Goal: Task Accomplishment & Management: Complete application form

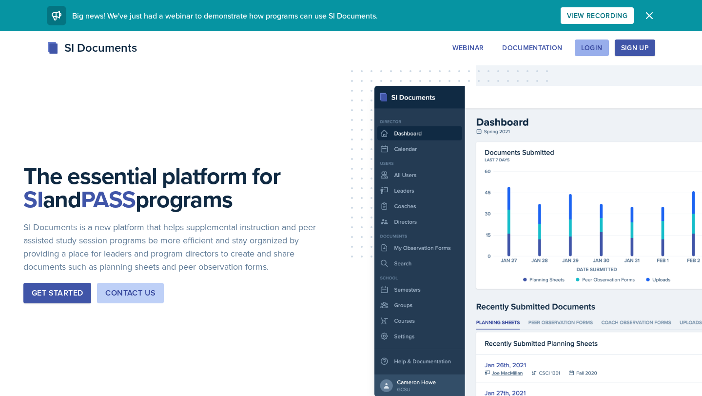
click at [598, 51] on div "Login" at bounding box center [591, 48] width 21 height 8
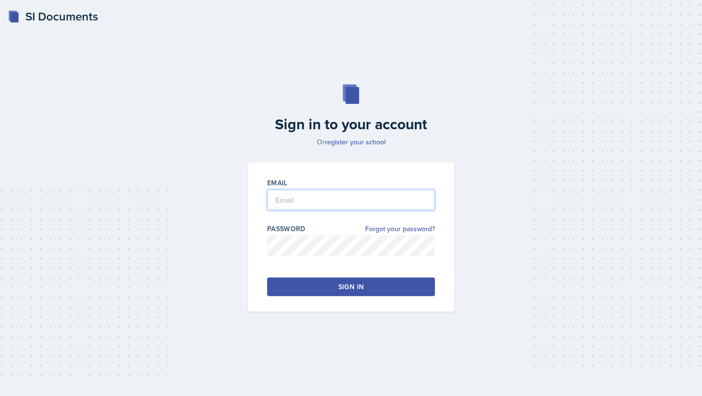
click at [345, 198] on input "email" at bounding box center [351, 200] width 168 height 20
type input "[EMAIL_ADDRESS][DOMAIN_NAME]"
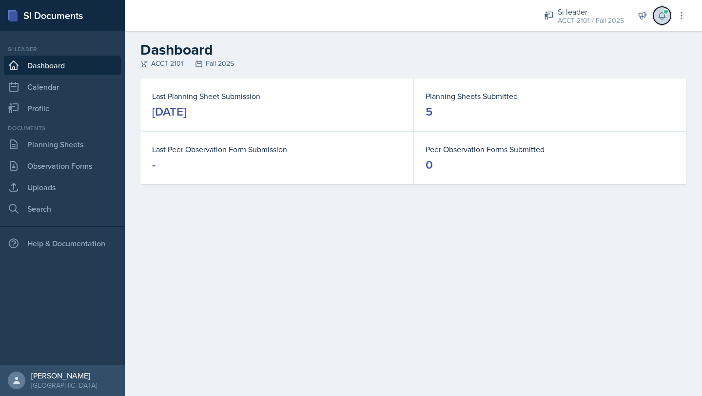
click at [667, 11] on span at bounding box center [666, 12] width 6 height 6
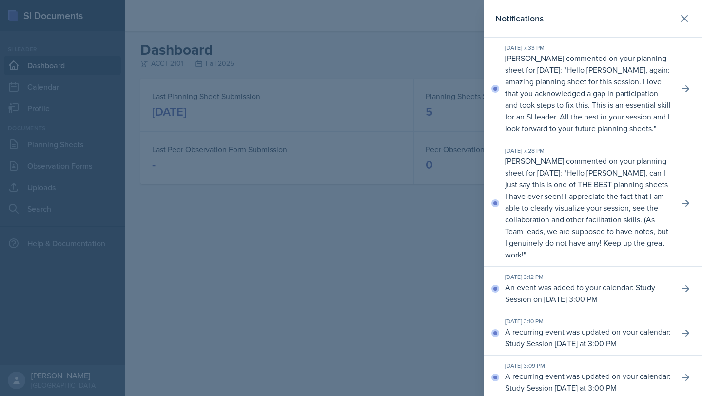
click at [362, 313] on div at bounding box center [351, 198] width 702 height 396
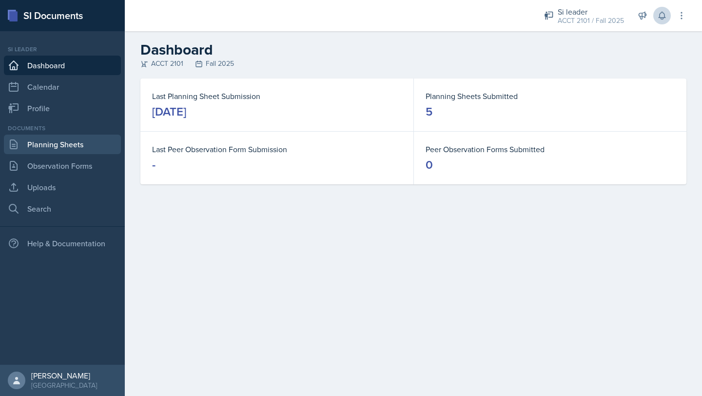
click at [65, 147] on link "Planning Sheets" at bounding box center [62, 145] width 117 height 20
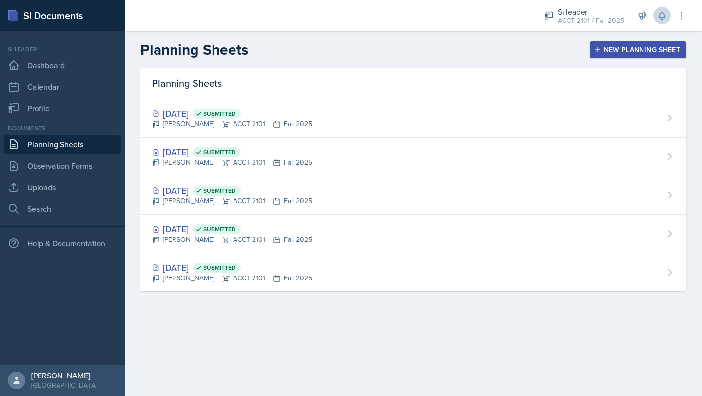
click at [644, 48] on div "New Planning Sheet" at bounding box center [639, 50] width 84 height 8
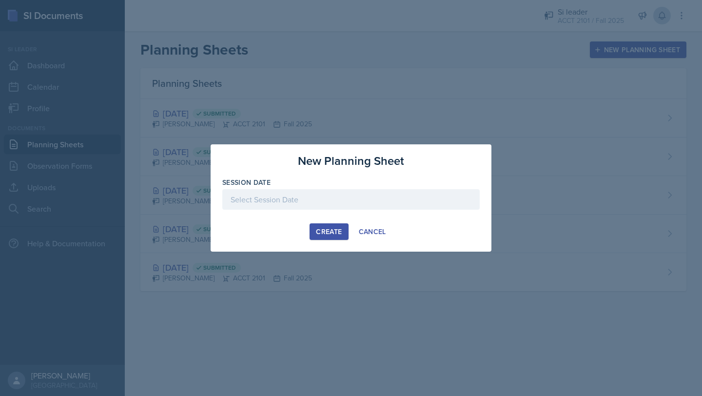
click at [329, 236] on div "Create" at bounding box center [329, 232] width 26 height 8
click at [328, 201] on div at bounding box center [351, 199] width 258 height 20
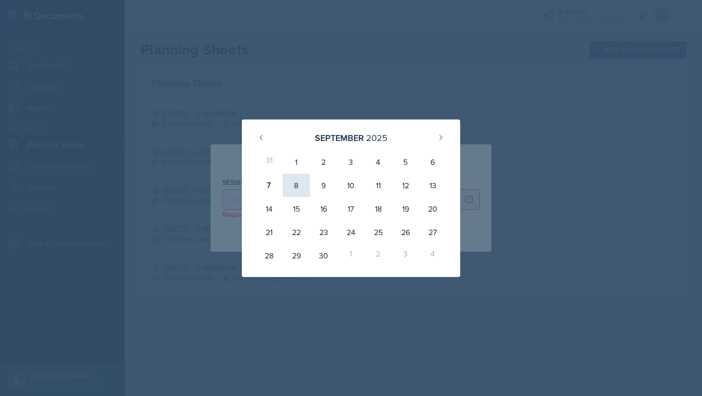
click at [296, 181] on div "8" at bounding box center [296, 185] width 27 height 23
type input "[DATE]"
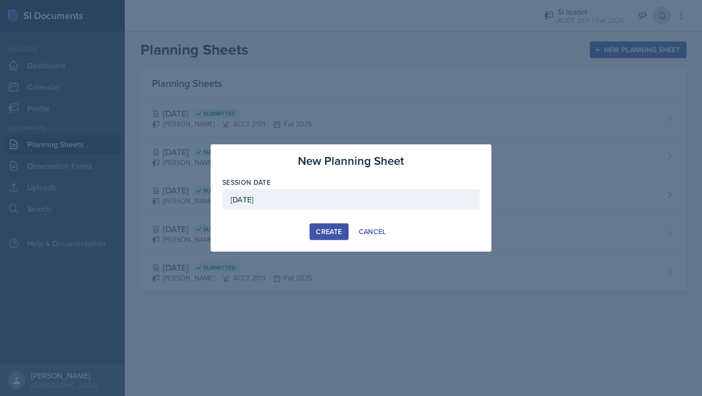
click at [320, 233] on div "Create" at bounding box center [329, 232] width 26 height 8
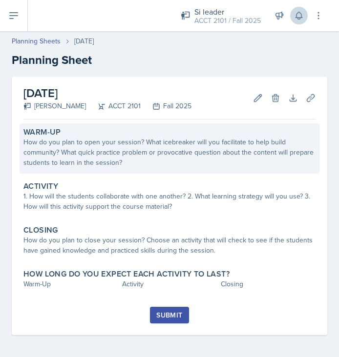
click at [158, 151] on div "How do you plan to open your session? What icebreaker will you facilitate to he…" at bounding box center [169, 152] width 292 height 31
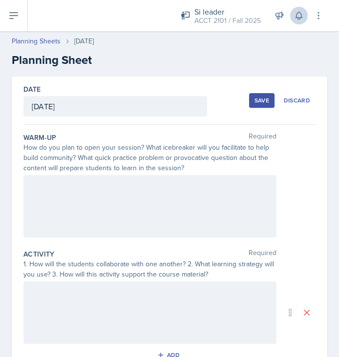
click at [89, 202] on div at bounding box center [149, 206] width 253 height 62
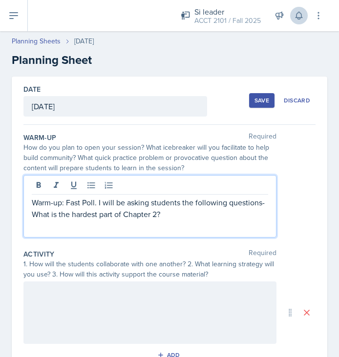
click at [34, 212] on p "Warm-up: Fast Poll. I will be asking students the following questions- What is …" at bounding box center [150, 208] width 236 height 23
click at [57, 215] on p "Warm-up: Fast Poll. I will be asking students the following questions- 1. What …" at bounding box center [150, 208] width 236 height 23
click at [196, 214] on p "Warm-up: Fast Poll. I will be asking students the following questions- 1. What …" at bounding box center [150, 208] width 236 height 23
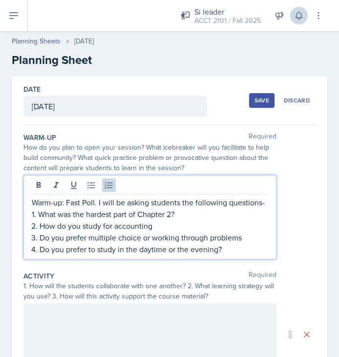
click at [250, 235] on p "Do you prefer multiple choice or working through problems" at bounding box center [154, 238] width 228 height 12
click at [157, 224] on p "How do you study for accounting" at bounding box center [154, 226] width 228 height 12
click at [222, 259] on div "Warm-up: Fast Poll. I will be asking students the following questions- 1. What …" at bounding box center [149, 217] width 253 height 84
click at [230, 245] on p "Do you prefer to study in the daytime or the evening?" at bounding box center [154, 249] width 228 height 12
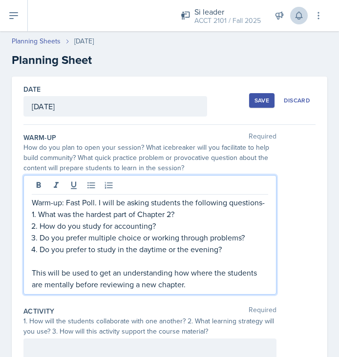
click at [179, 273] on p "This will be used to get an understanding how where the students are mentally b…" at bounding box center [150, 278] width 236 height 23
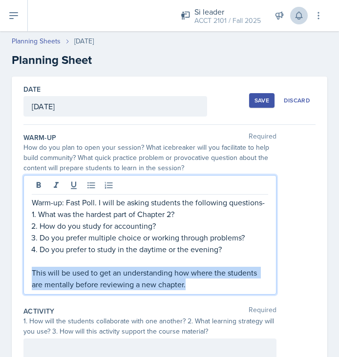
click at [179, 273] on p "This will be used to get an understanding how where the students are mentally b…" at bounding box center [150, 278] width 236 height 23
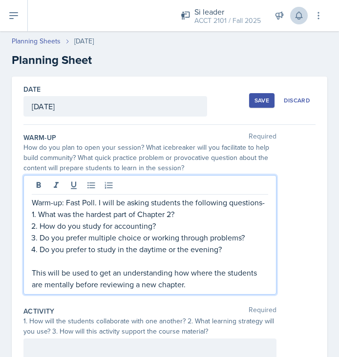
click at [210, 249] on p "Do you prefer to study in the daytime or the evening?" at bounding box center [154, 249] width 228 height 12
click at [180, 272] on p "This will be used to get an understanding how where the students are mentally b…" at bounding box center [150, 278] width 236 height 23
click at [180, 273] on p "This will be used to get an understanding how where the students are mentally b…" at bounding box center [150, 278] width 236 height 23
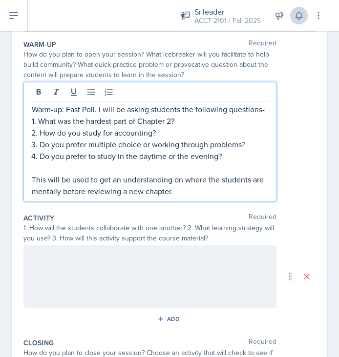
click at [145, 284] on div at bounding box center [149, 276] width 253 height 62
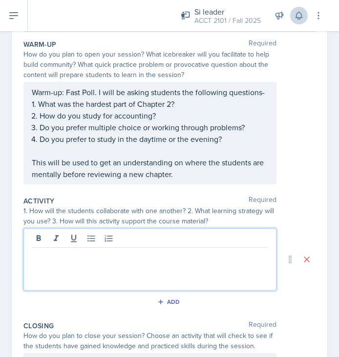
scroll to position [110, 0]
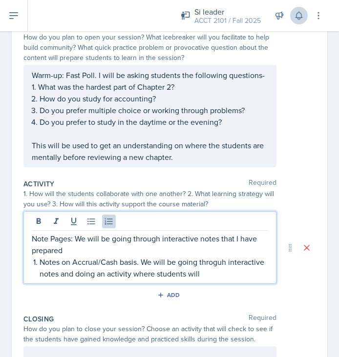
drag, startPoint x: 59, startPoint y: 273, endPoint x: 218, endPoint y: 269, distance: 158.6
click at [218, 269] on p "Notes on Accrual/Cash basis. We will be going throguh interactive notes and doi…" at bounding box center [154, 267] width 228 height 23
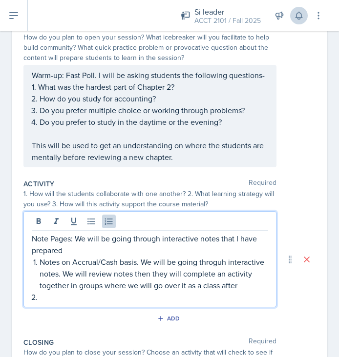
click at [142, 260] on p "Notes on Accrual/Cash basis. We will be going throguh interactive notes. We wil…" at bounding box center [154, 273] width 228 height 35
click at [59, 296] on p at bounding box center [154, 297] width 228 height 12
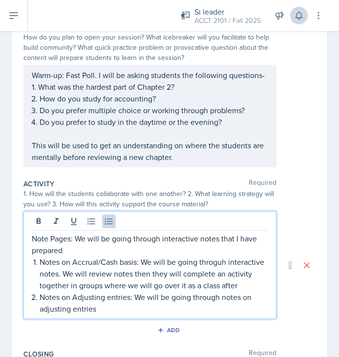
click at [220, 294] on p "Notes on Adjusting entries: We will be going through notes on adjusting entries" at bounding box center [154, 302] width 228 height 23
click at [143, 305] on p "Notes on Adjusting entries: We will be going through interactive notes on adjus…" at bounding box center [154, 302] width 228 height 23
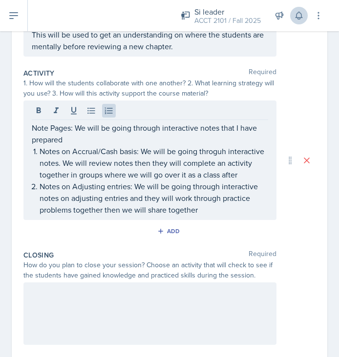
scroll to position [225, 0]
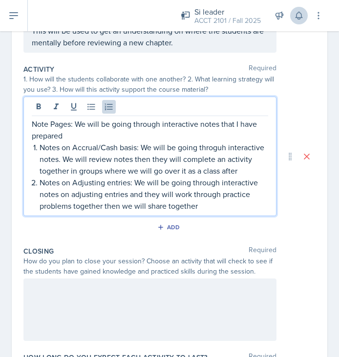
click at [88, 300] on div at bounding box center [149, 310] width 253 height 62
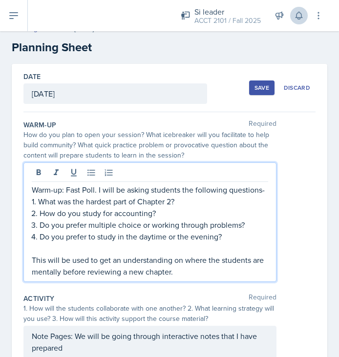
scroll to position [30, 0]
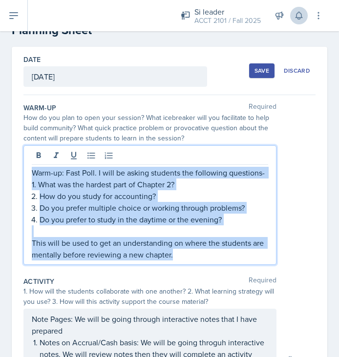
drag, startPoint x: 32, startPoint y: 172, endPoint x: 259, endPoint y: 276, distance: 249.3
click at [259, 276] on div "Warm-Up Required How do you plan to open your session? What icebreaker will you…" at bounding box center [169, 361] width 292 height 533
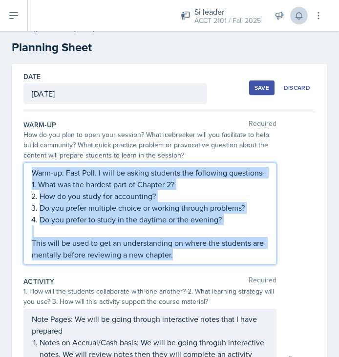
copy div "Warm-up: Fast Poll. I will be asking students the following questions- 1. What …"
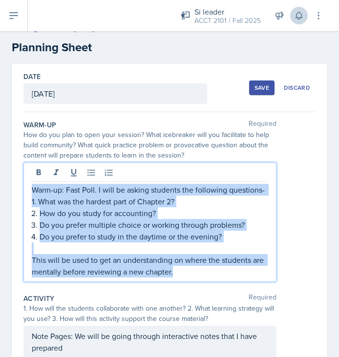
scroll to position [30, 0]
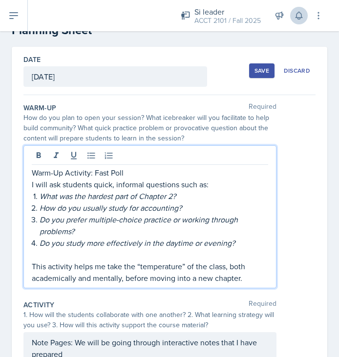
click at [32, 265] on p "This activity helps me take the “temperature” of the class, both academically a…" at bounding box center [150, 271] width 236 height 23
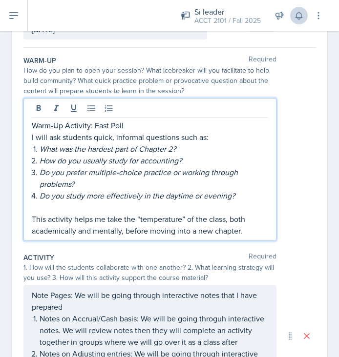
scroll to position [0, 0]
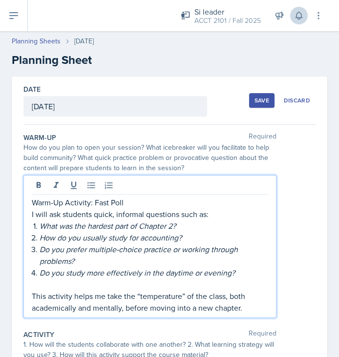
click at [131, 200] on p "Warm-Up Activity: Fast Poll" at bounding box center [150, 203] width 236 height 12
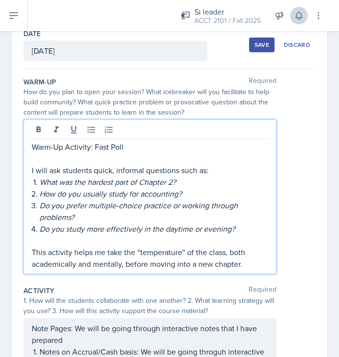
scroll to position [59, 0]
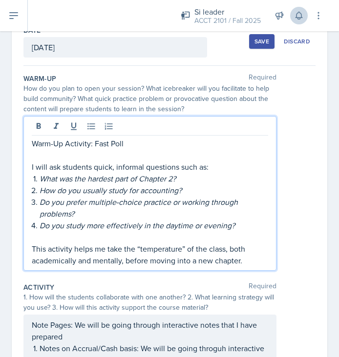
click at [126, 141] on p "Warm-Up Activity: Fast Poll" at bounding box center [150, 144] width 236 height 12
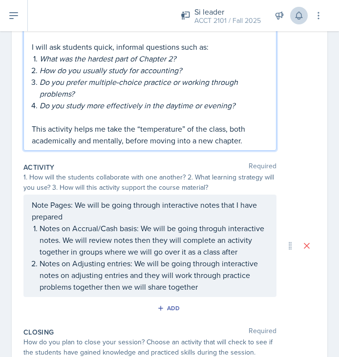
scroll to position [191, 0]
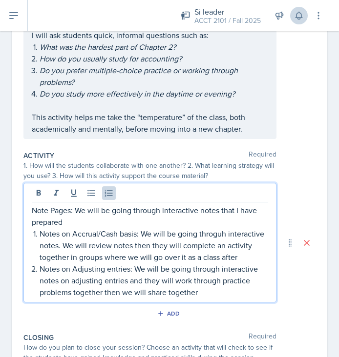
click at [204, 274] on p "Notes on Adjusting entries: We will be going through interactive notes on adjus…" at bounding box center [154, 280] width 228 height 35
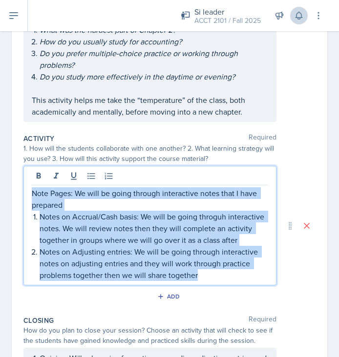
drag, startPoint x: 205, startPoint y: 272, endPoint x: 25, endPoint y: 165, distance: 209.6
click at [24, 166] on div "Note Pages: We will be going through interactive notes that I have prepared Not…" at bounding box center [149, 226] width 253 height 120
copy div "Note Pages: We will be going through interactive notes that I have prepared Not…"
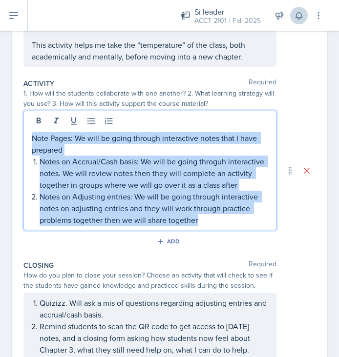
scroll to position [249, 0]
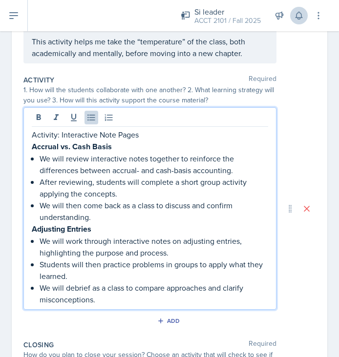
click at [148, 135] on p "Activity: Interactive Note Pages" at bounding box center [150, 135] width 236 height 12
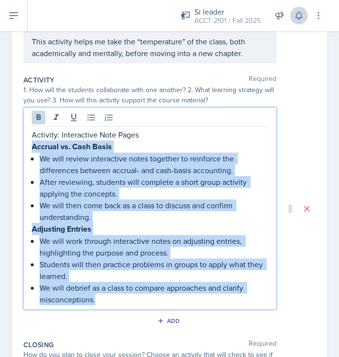
drag, startPoint x: 106, startPoint y: 297, endPoint x: 16, endPoint y: 145, distance: 176.4
click at [16, 145] on div "Date [DATE] [DATE] 31 1 2 3 4 5 6 7 8 9 10 11 12 13 14 15 16 17 18 19 20 21 22 …" at bounding box center [169, 168] width 315 height 682
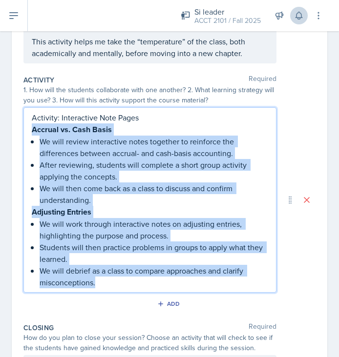
scroll to position [232, 0]
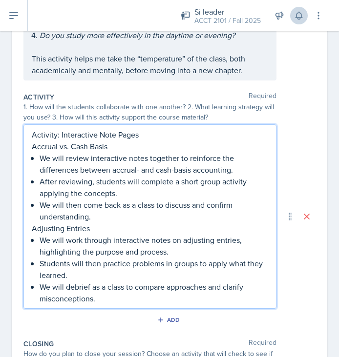
click at [174, 217] on p "We will then come back as a class to discuss and confirm understanding." at bounding box center [154, 210] width 228 height 23
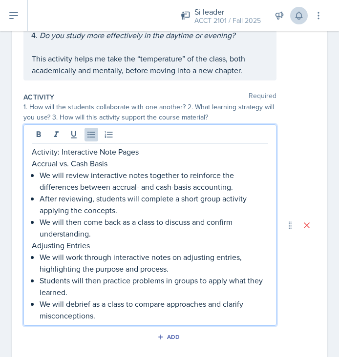
scroll to position [249, 0]
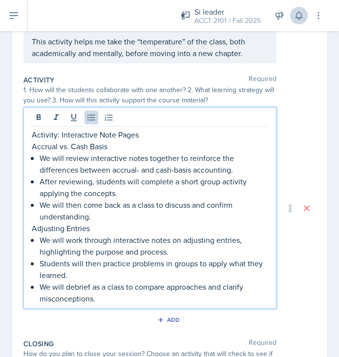
click at [123, 299] on p "We will debrief as a class to compare approaches and clarify misconceptions." at bounding box center [154, 292] width 228 height 23
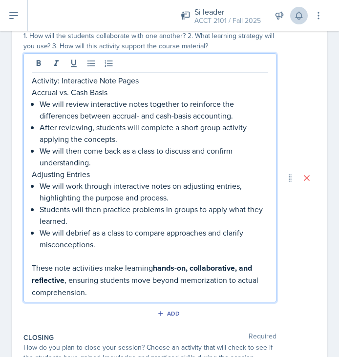
scroll to position [322, 0]
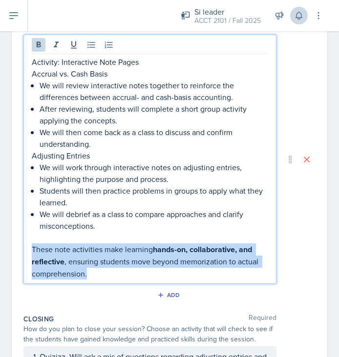
drag, startPoint x: 32, startPoint y: 249, endPoint x: 102, endPoint y: 269, distance: 73.0
click at [103, 271] on p "These note activities make learning hands-on, collaborative, and reflective , e…" at bounding box center [150, 261] width 236 height 36
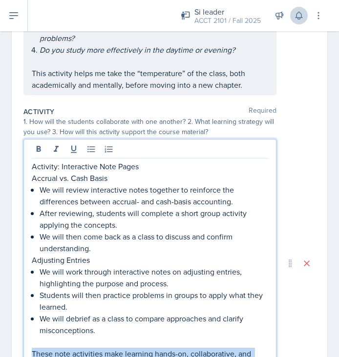
scroll to position [220, 0]
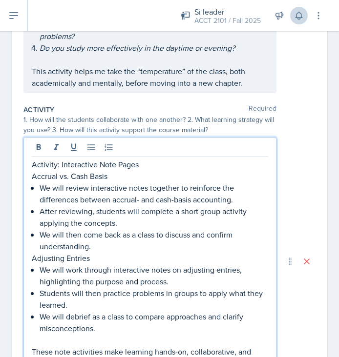
click at [145, 162] on p "Activity: Interactive Note Pages" at bounding box center [150, 165] width 236 height 12
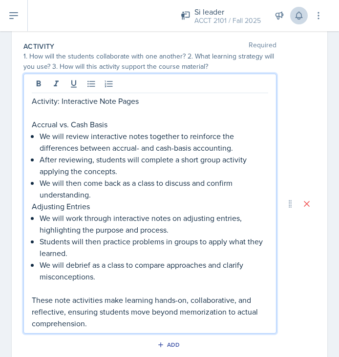
scroll to position [285, 0]
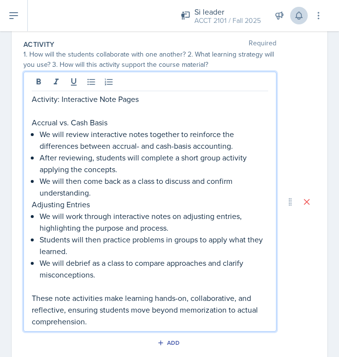
click at [115, 120] on p "Accrual vs. Cash Basis" at bounding box center [150, 123] width 236 height 12
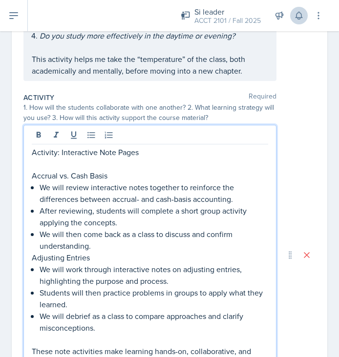
scroll to position [236, 0]
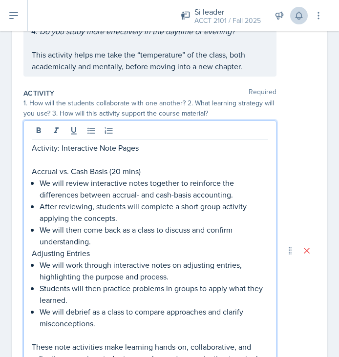
click at [101, 249] on p "Adjusting Entries" at bounding box center [150, 253] width 236 height 12
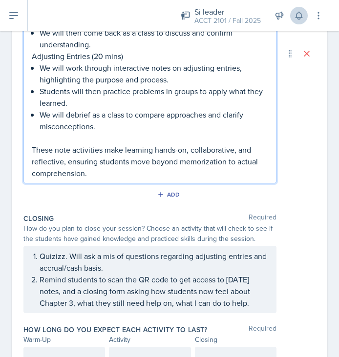
scroll to position [482, 0]
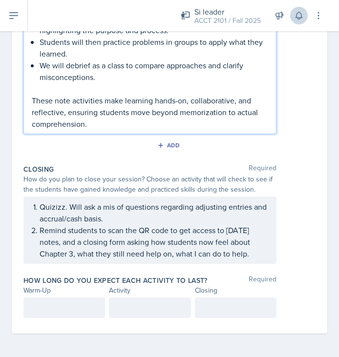
click at [105, 217] on p "Quizizz. Will ask a mis of questions regarding adjusting entries and accrual/ca…" at bounding box center [154, 212] width 228 height 23
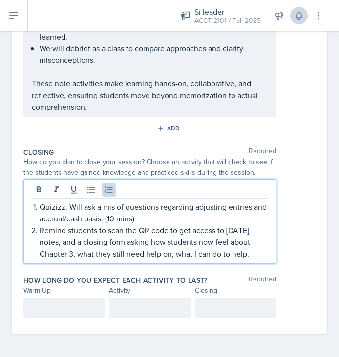
click at [253, 228] on p "Remind students to scan the QR code to get access to [DATE] notes, and a closin…" at bounding box center [154, 241] width 228 height 35
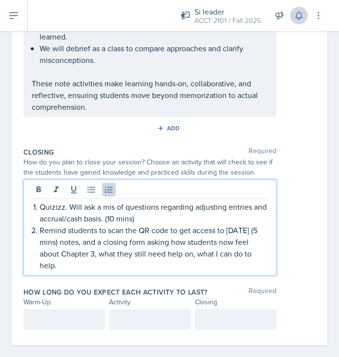
drag, startPoint x: 39, startPoint y: 211, endPoint x: 72, endPoint y: 269, distance: 66.9
click at [72, 270] on ol "Quizizz. Will ask a mis of questions regarding adjusting entries and accrual/ca…" at bounding box center [154, 236] width 228 height 70
copy ol "Quizizz. Will ask a mis of questions regarding adjusting entries and accrual/ca…"
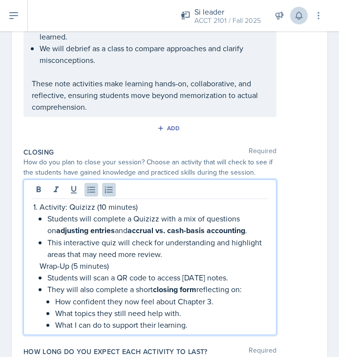
click at [40, 205] on li "Activity: Quizizz (10 minutes) Students will complete a Quizizz with a mix of q…" at bounding box center [154, 266] width 228 height 130
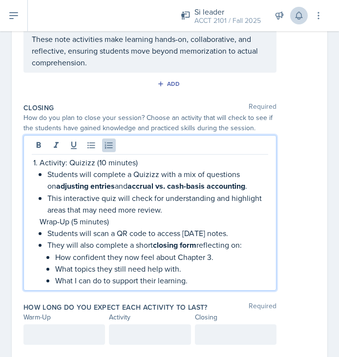
scroll to position [532, 0]
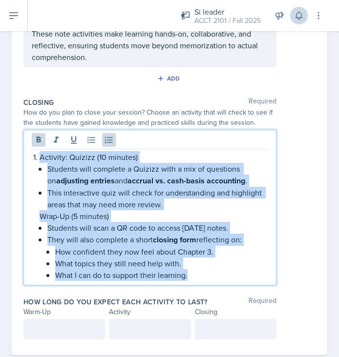
drag, startPoint x: 33, startPoint y: 159, endPoint x: 225, endPoint y: 277, distance: 225.8
click at [225, 277] on li "Activity: Quizizz (10 minutes) Students will complete a Quizizz with a mix of q…" at bounding box center [154, 216] width 228 height 130
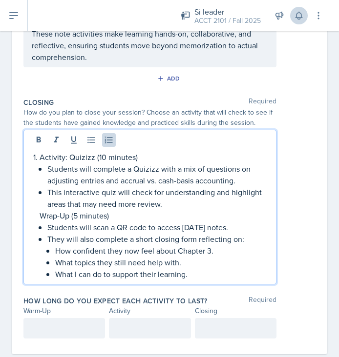
click at [215, 220] on p "Wrap-Up (5 minutes)" at bounding box center [154, 216] width 228 height 12
click at [32, 157] on div "Activity: Quizizz (10 minutes) Students will complete a Quizizz with a mix of q…" at bounding box center [150, 215] width 236 height 129
click at [32, 156] on div "Activity: Quizizz (10 minutes) Students will complete a Quizizz with a mix of q…" at bounding box center [150, 215] width 236 height 129
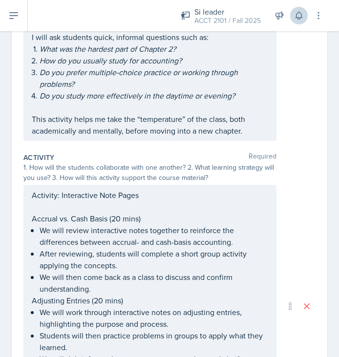
scroll to position [0, 0]
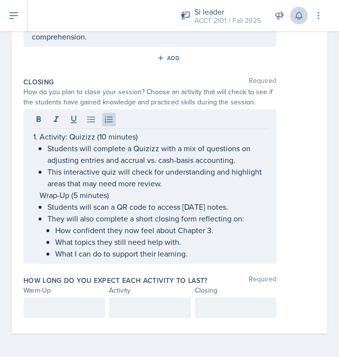
click at [67, 299] on div at bounding box center [63, 308] width 81 height 20
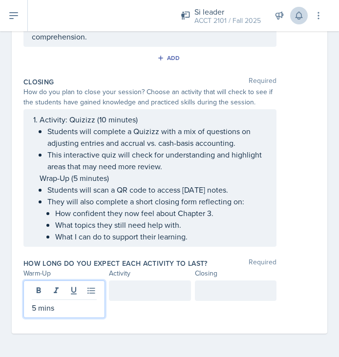
click at [155, 297] on div at bounding box center [149, 290] width 81 height 20
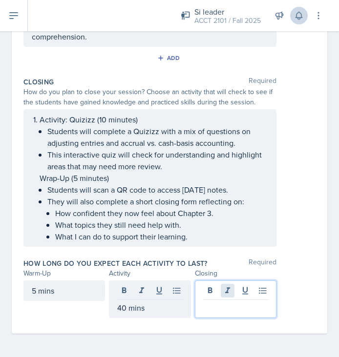
click at [228, 292] on div at bounding box center [235, 299] width 81 height 38
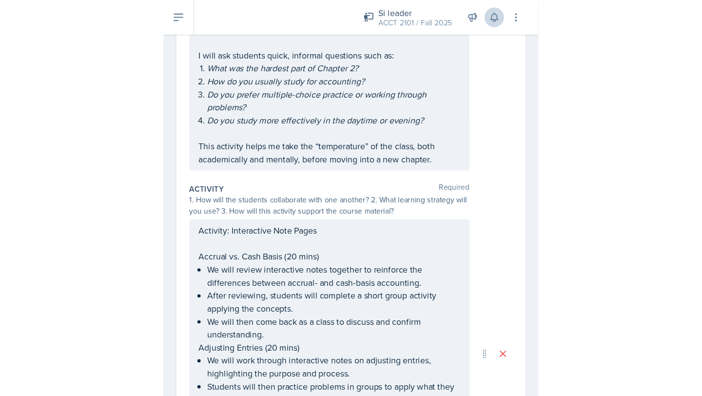
scroll to position [0, 0]
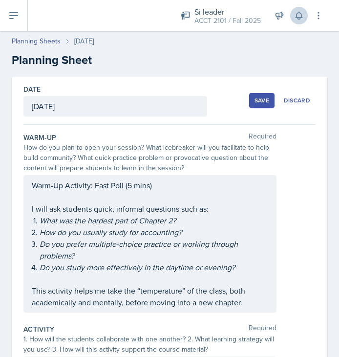
click at [257, 102] on div "Save" at bounding box center [261, 101] width 15 height 8
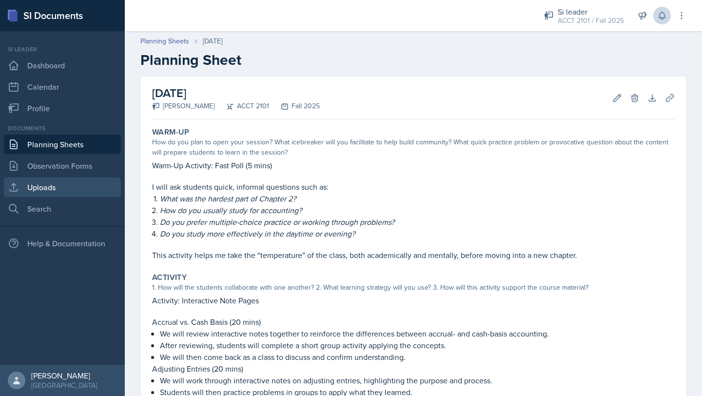
click at [50, 183] on link "Uploads" at bounding box center [62, 188] width 117 height 20
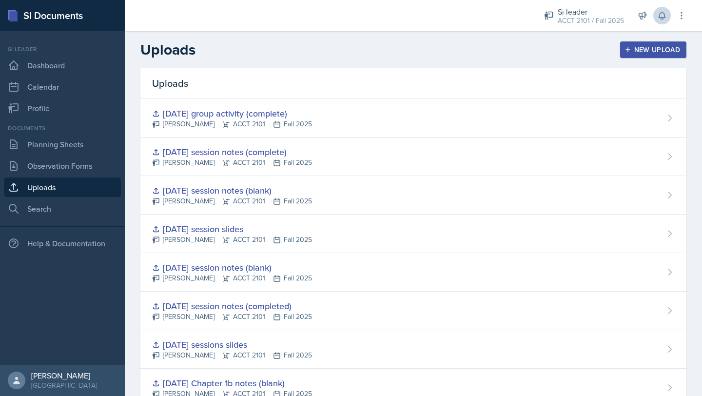
click at [662, 52] on div "New Upload" at bounding box center [654, 50] width 54 height 8
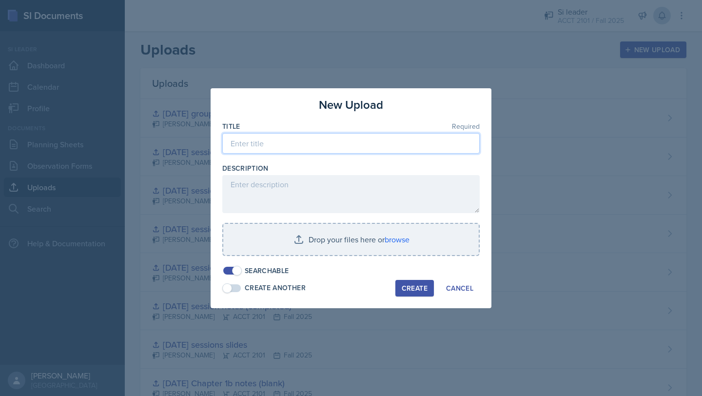
click at [292, 140] on input at bounding box center [351, 143] width 258 height 20
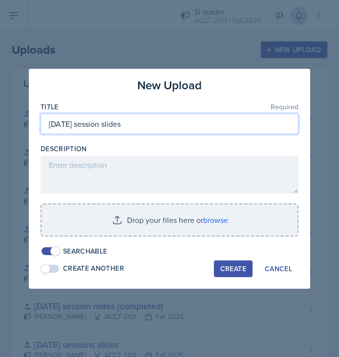
type input "[DATE] session slides"
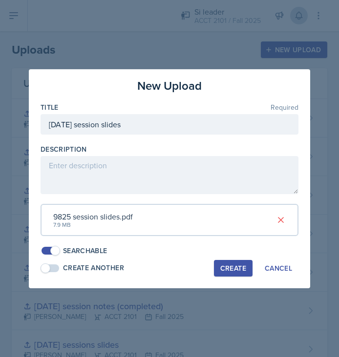
click at [227, 266] on div "Create" at bounding box center [233, 268] width 26 height 8
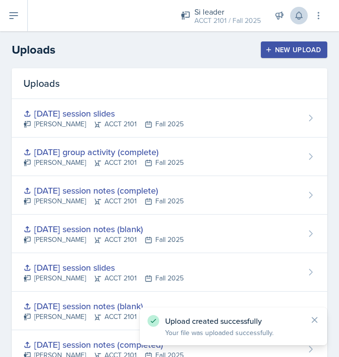
click at [289, 41] on button "New Upload" at bounding box center [293, 49] width 67 height 17
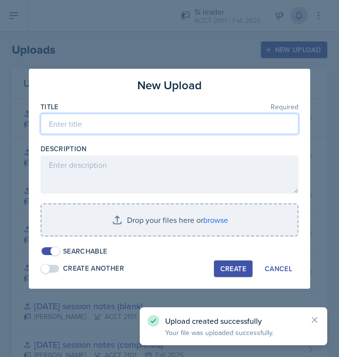
click at [104, 120] on input at bounding box center [169, 124] width 258 height 20
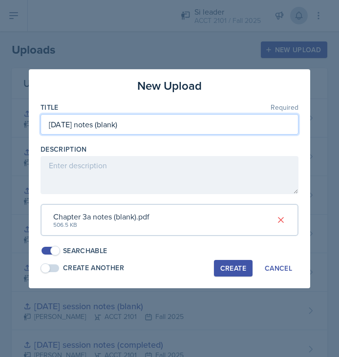
type input "[DATE] notes (blank)"
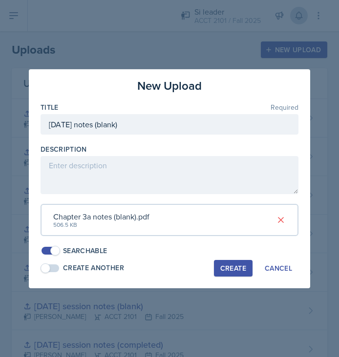
click at [235, 271] on div "Create" at bounding box center [233, 268] width 26 height 8
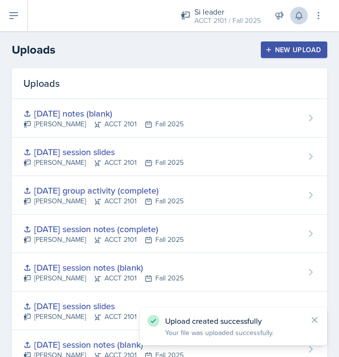
click at [311, 52] on div "New Upload" at bounding box center [294, 50] width 54 height 8
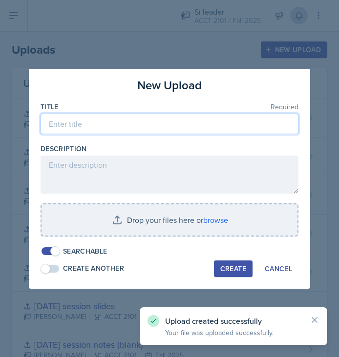
click at [132, 121] on input at bounding box center [169, 124] width 258 height 20
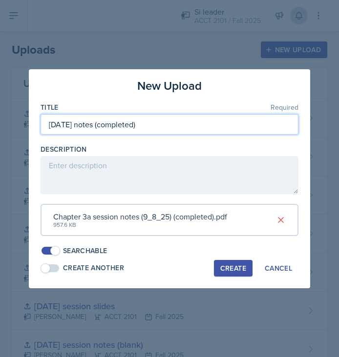
type input "[DATE] notes (completed)"
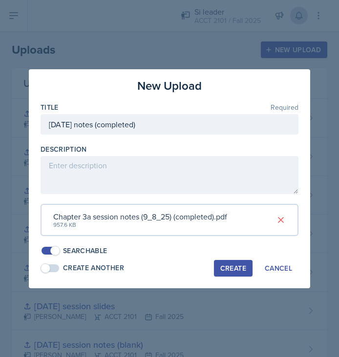
click at [228, 265] on div "Create" at bounding box center [233, 268] width 26 height 8
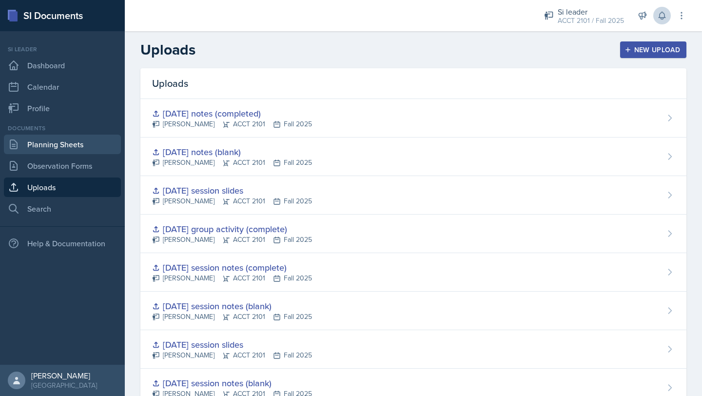
click at [66, 137] on link "Planning Sheets" at bounding box center [62, 145] width 117 height 20
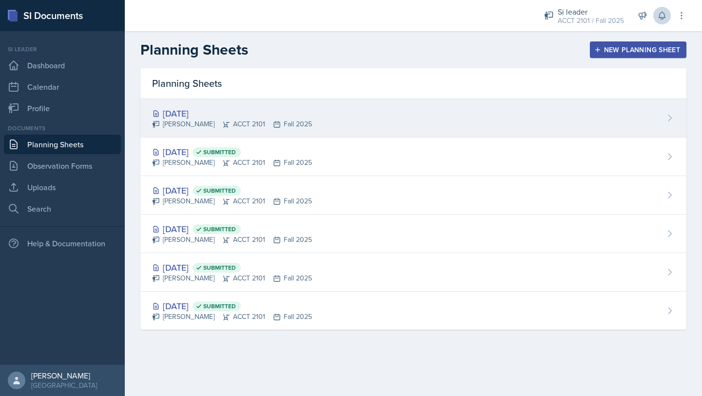
click at [193, 114] on div "[DATE]" at bounding box center [232, 113] width 160 height 13
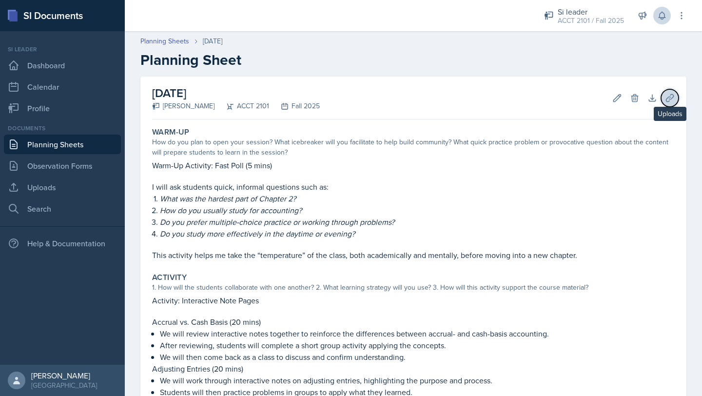
click at [664, 101] on button "Uploads" at bounding box center [670, 98] width 18 height 18
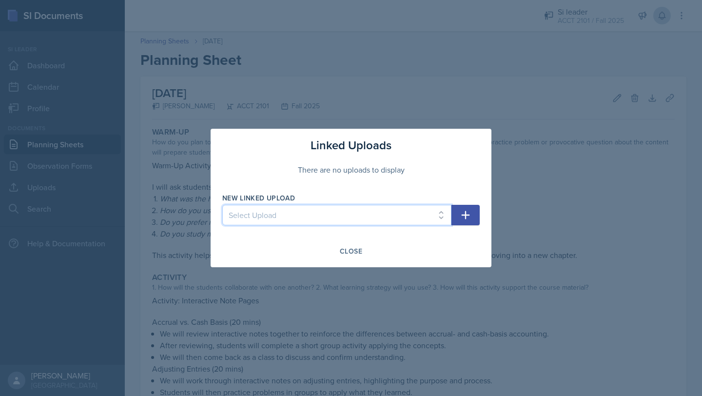
click at [443, 210] on select "Select Upload [DATE] slides (Ch 1a) [DATE] notes (completed) [DATE] notes (blan…" at bounding box center [336, 215] width 229 height 20
select select "715da44f-c1d4-431a-93c9-9cfc4a7707df"
click at [222, 205] on select "Select Upload [DATE] slides (Ch 1a) [DATE] notes (completed) [DATE] notes (blan…" at bounding box center [336, 215] width 229 height 20
click at [463, 211] on icon "button" at bounding box center [466, 215] width 12 height 12
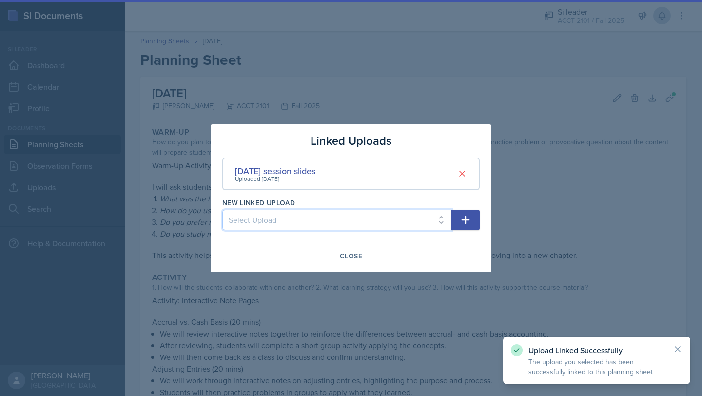
click at [433, 225] on select "Select Upload [DATE] slides (Ch 1a) [DATE] notes (completed) [DATE] notes (blan…" at bounding box center [336, 220] width 229 height 20
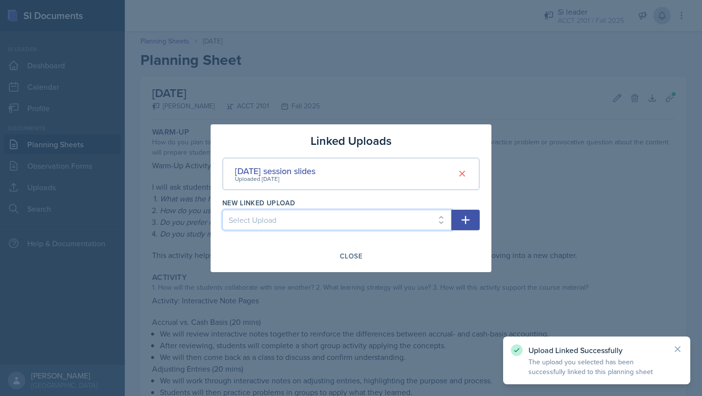
select select "f9d0be60-c574-4819-9cb8-f61b97a41211"
click at [222, 210] on select "Select Upload [DATE] slides (Ch 1a) [DATE] notes (completed) [DATE] notes (blan…" at bounding box center [336, 220] width 229 height 20
click at [467, 224] on icon "button" at bounding box center [466, 220] width 12 height 12
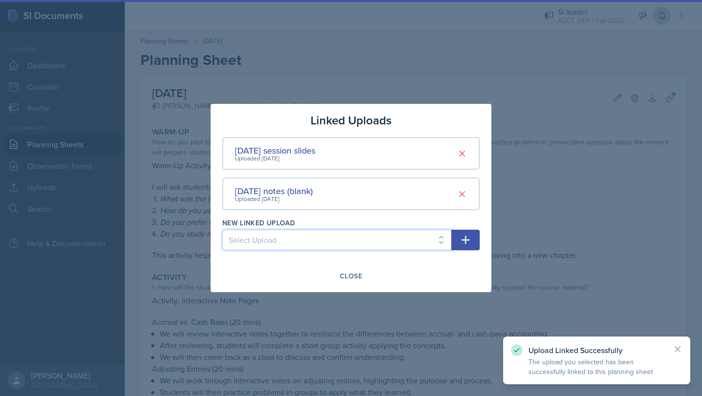
click at [421, 244] on select "Select Upload [DATE] slides (Ch 1a) [DATE] notes (completed) [DATE] notes (blan…" at bounding box center [336, 240] width 229 height 20
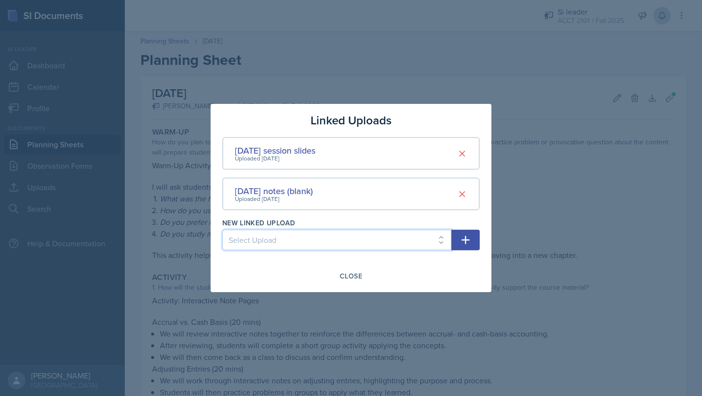
select select "923c5154-4eb3-44f4-b09e-b5b47727a5b6"
click at [222, 230] on select "Select Upload [DATE] slides (Ch 1a) [DATE] notes (completed) [DATE] notes (blan…" at bounding box center [336, 240] width 229 height 20
click at [471, 238] on icon "button" at bounding box center [466, 240] width 12 height 12
select select
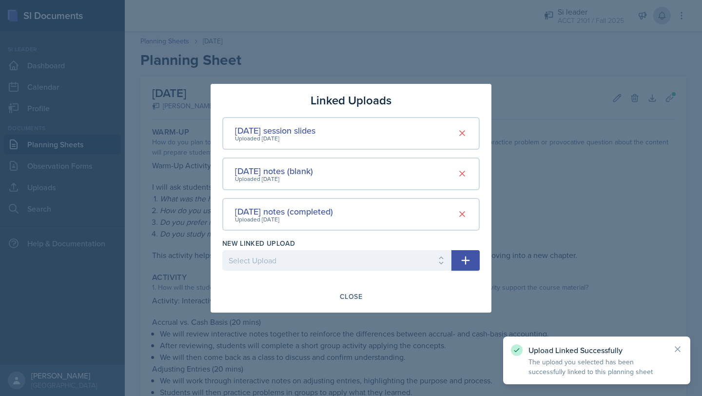
click at [546, 226] on div at bounding box center [351, 198] width 702 height 396
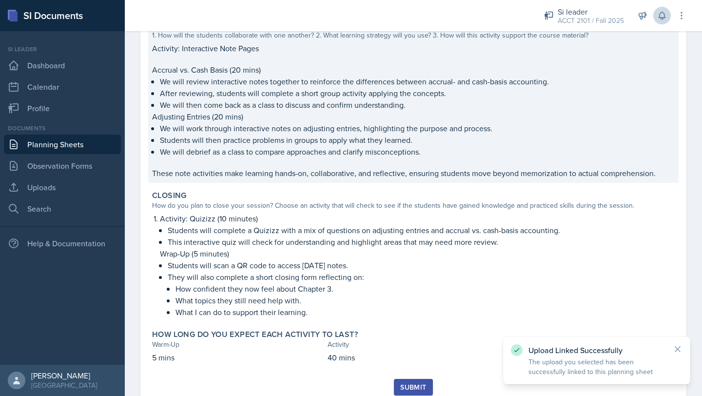
scroll to position [287, 0]
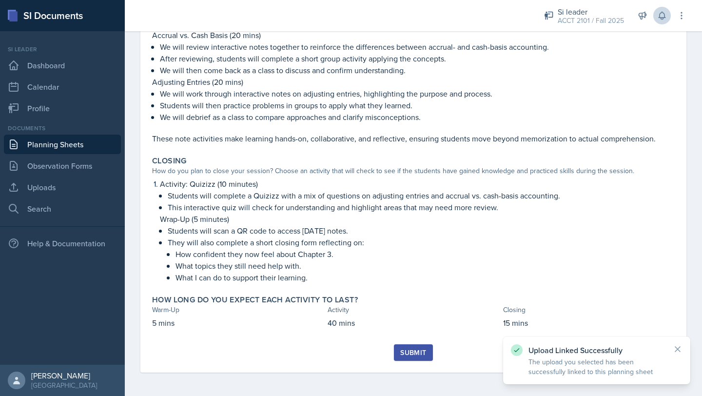
click at [411, 349] on div "Submit" at bounding box center [413, 353] width 26 height 8
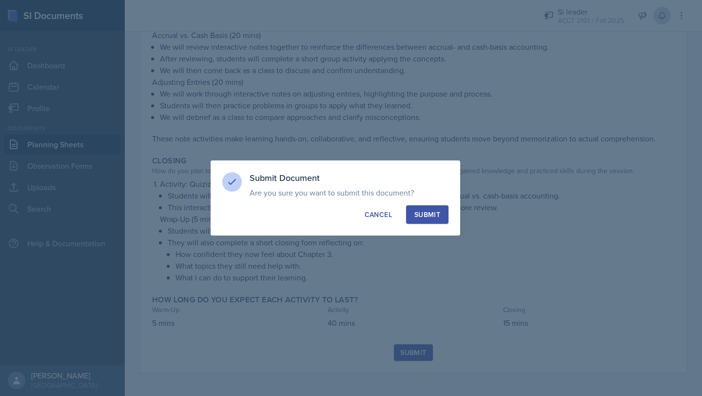
click at [439, 217] on div "Submit" at bounding box center [428, 215] width 26 height 10
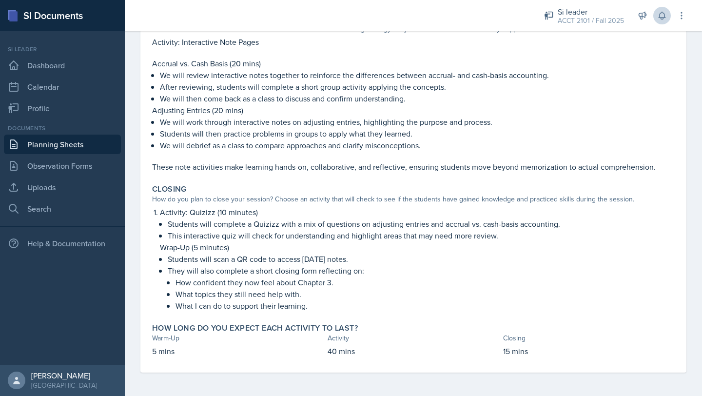
scroll to position [0, 0]
